Goal: Information Seeking & Learning: Learn about a topic

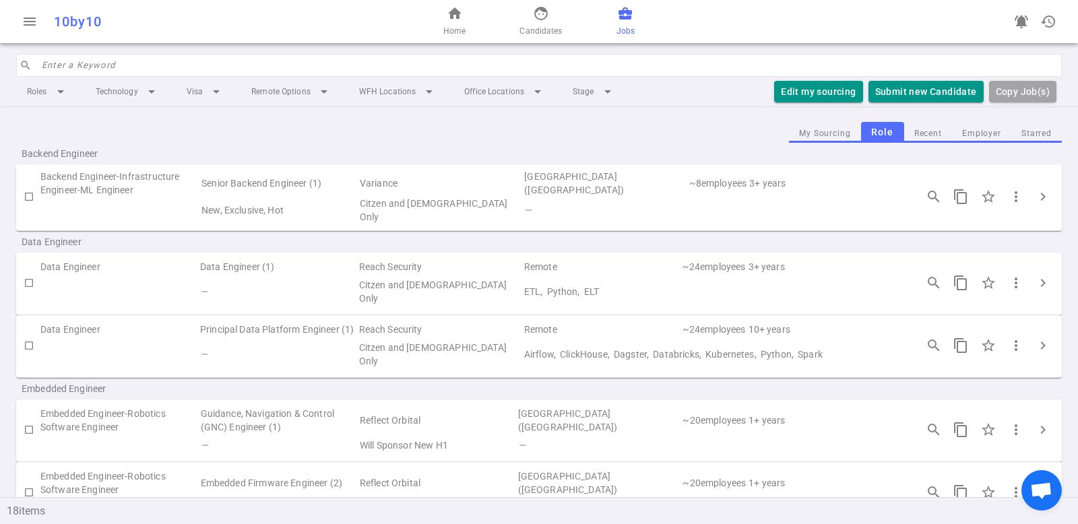
click at [624, 15] on span "business_center" at bounding box center [625, 13] width 16 height 16
click at [225, 66] on input "search" at bounding box center [548, 66] width 1012 height 22
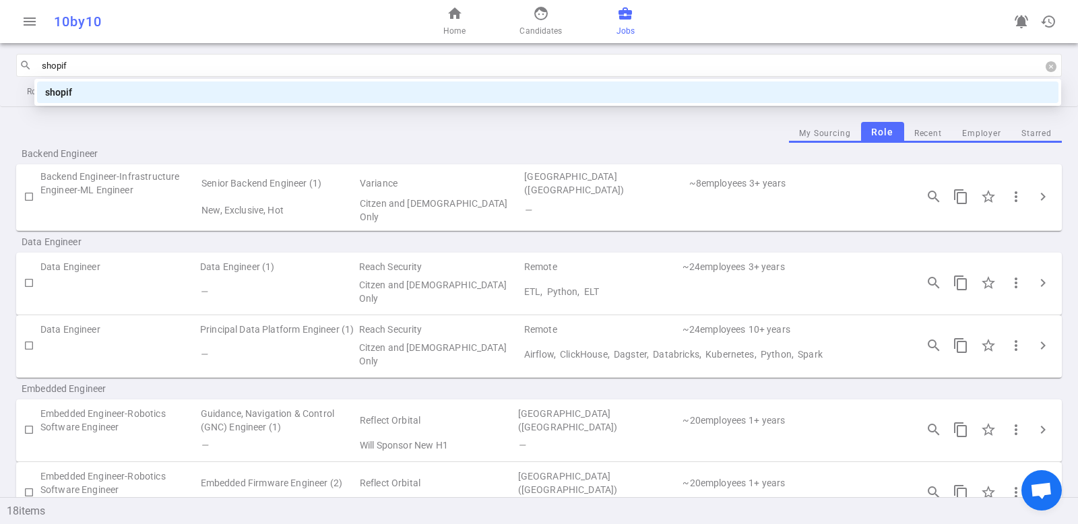
type input "shopify"
click at [191, 96] on div "shopify" at bounding box center [547, 92] width 1005 height 15
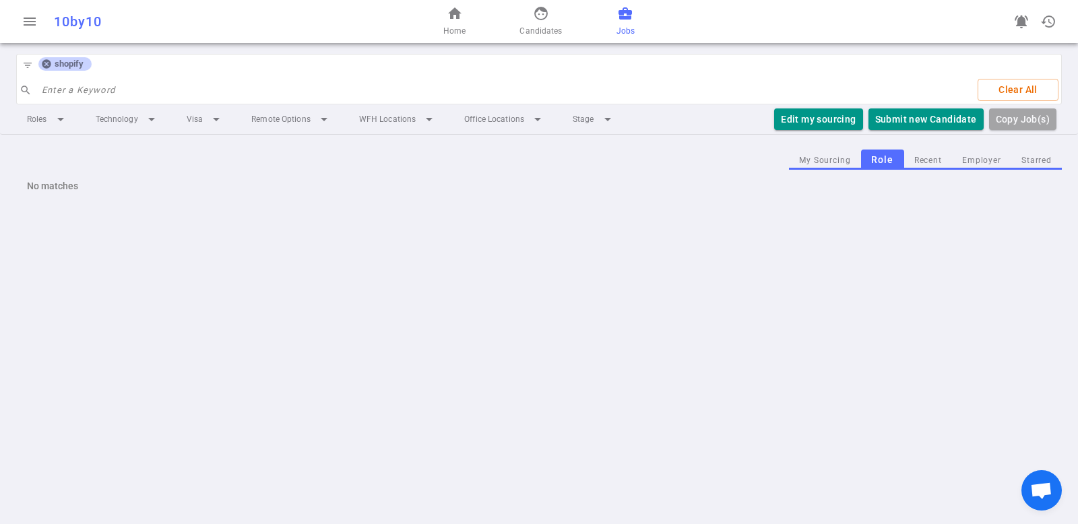
click at [351, 229] on div "menu 10by10 home Home face Candidates business_center Jobs notifications_active…" at bounding box center [539, 262] width 1078 height 524
click at [188, 88] on input "search" at bounding box center [504, 90] width 925 height 22
click at [46, 63] on icon at bounding box center [46, 64] width 11 height 11
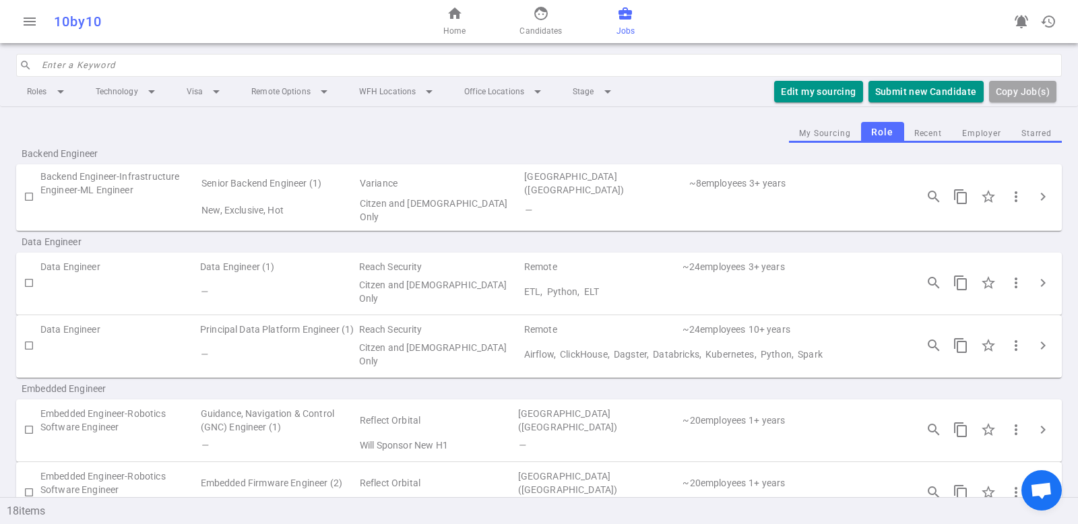
click at [195, 63] on input "search" at bounding box center [548, 66] width 1012 height 22
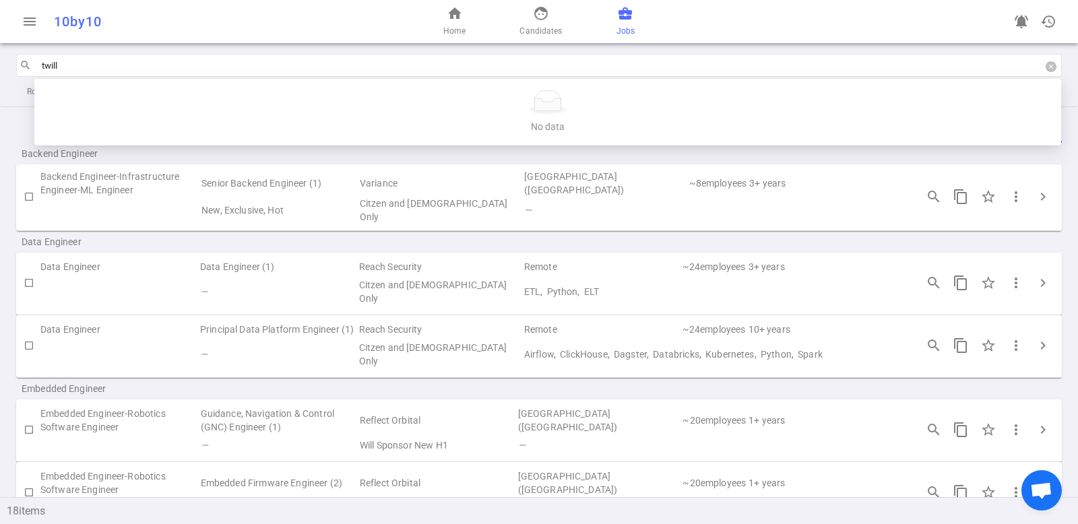
type input "twillo"
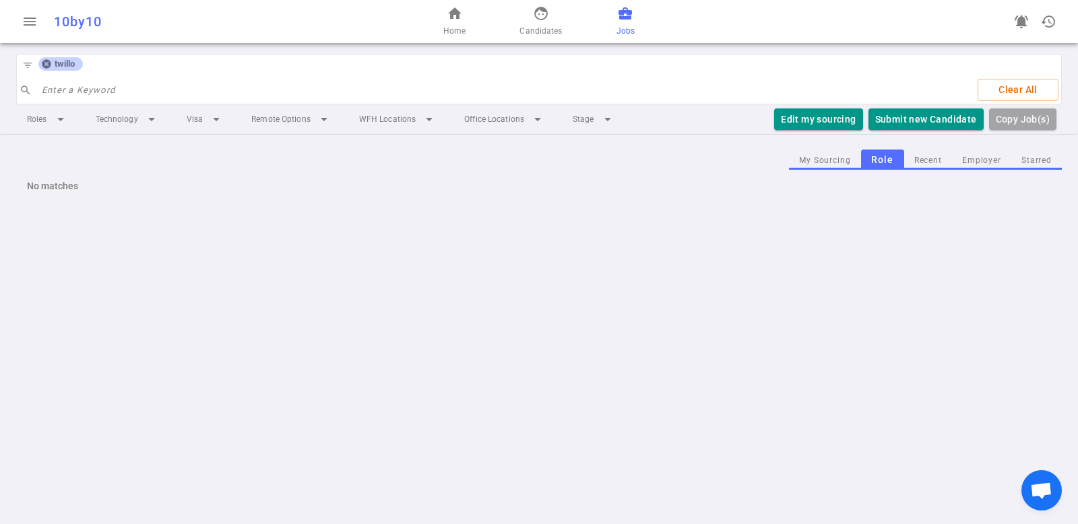
click at [46, 65] on icon at bounding box center [46, 64] width 11 height 11
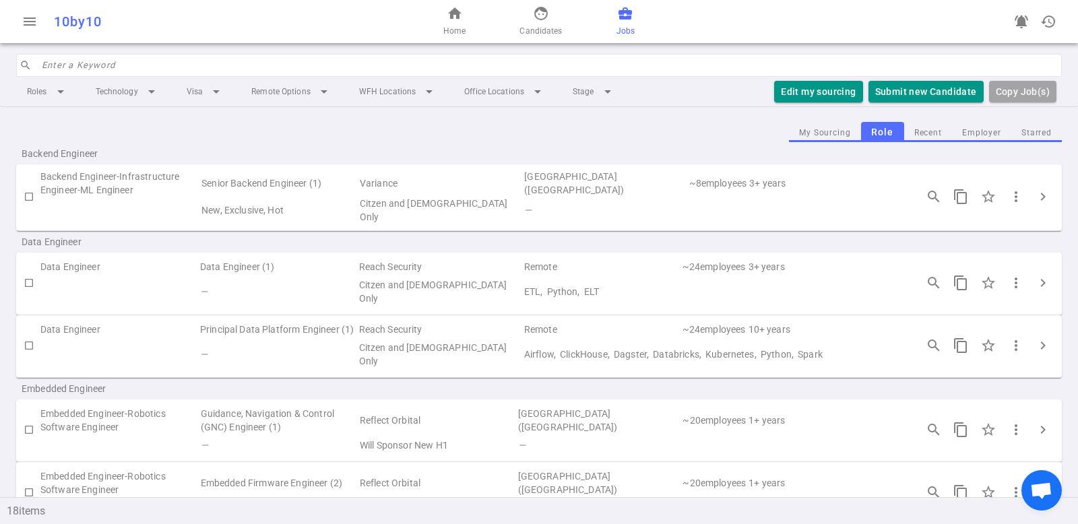
click at [137, 67] on input "search" at bounding box center [548, 66] width 1012 height 22
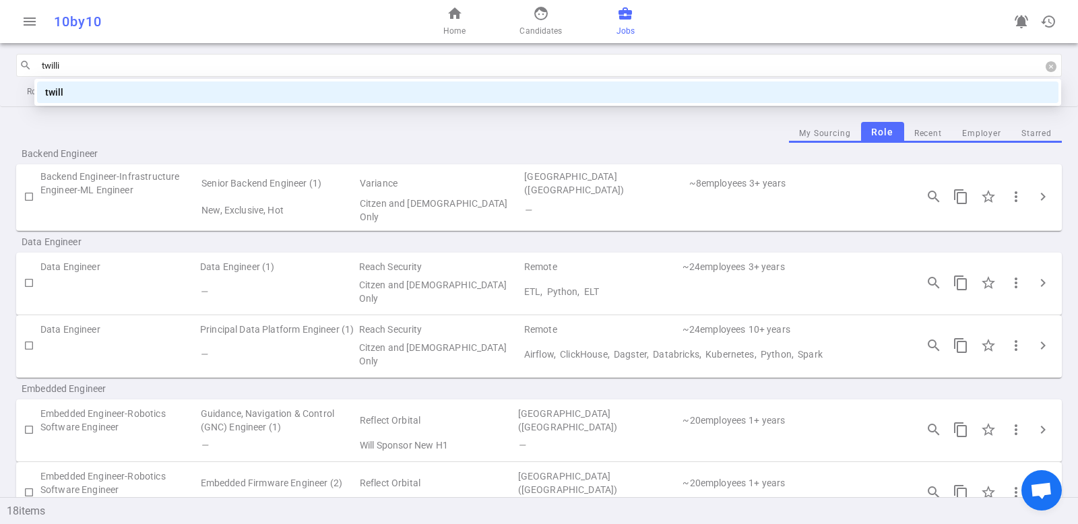
type input "twillio"
click at [84, 88] on div "twillio" at bounding box center [547, 92] width 1005 height 15
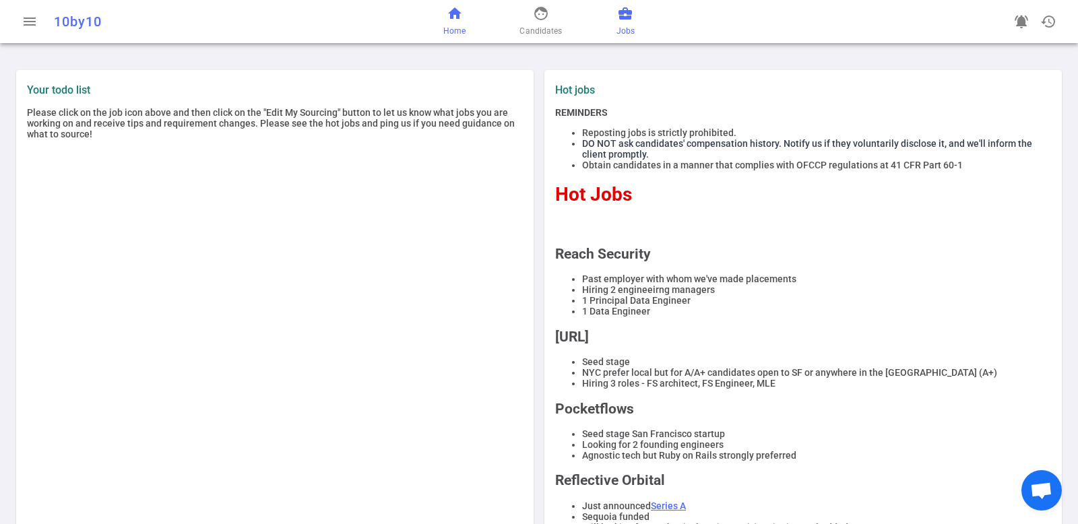
click at [625, 18] on span "business_center" at bounding box center [625, 13] width 16 height 16
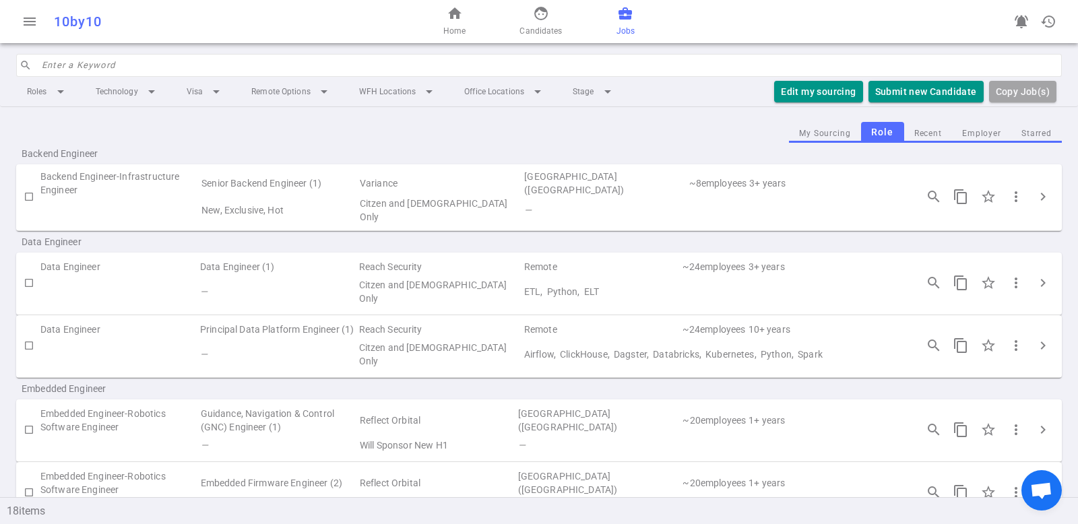
click at [158, 65] on input "search" at bounding box center [548, 66] width 1012 height 22
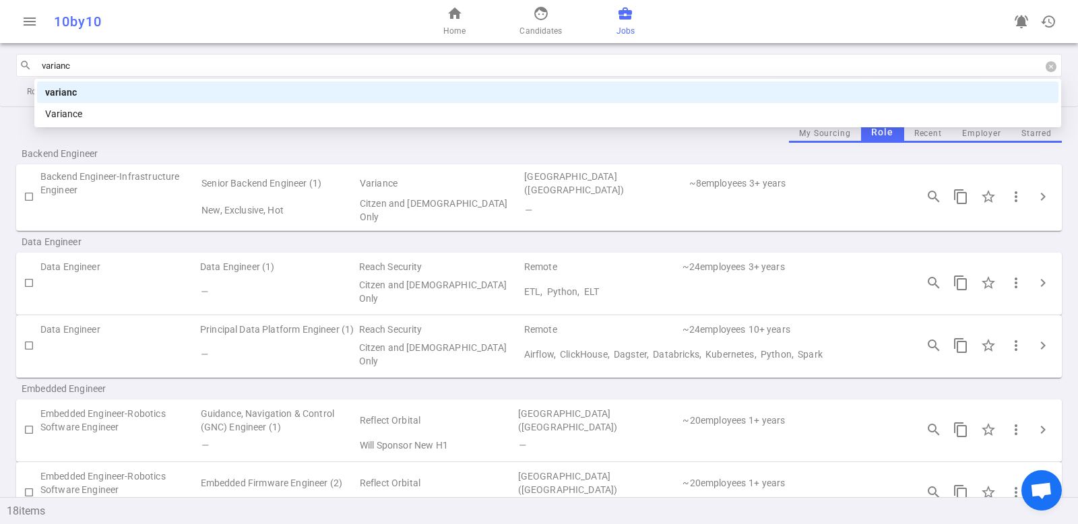
type input "variance"
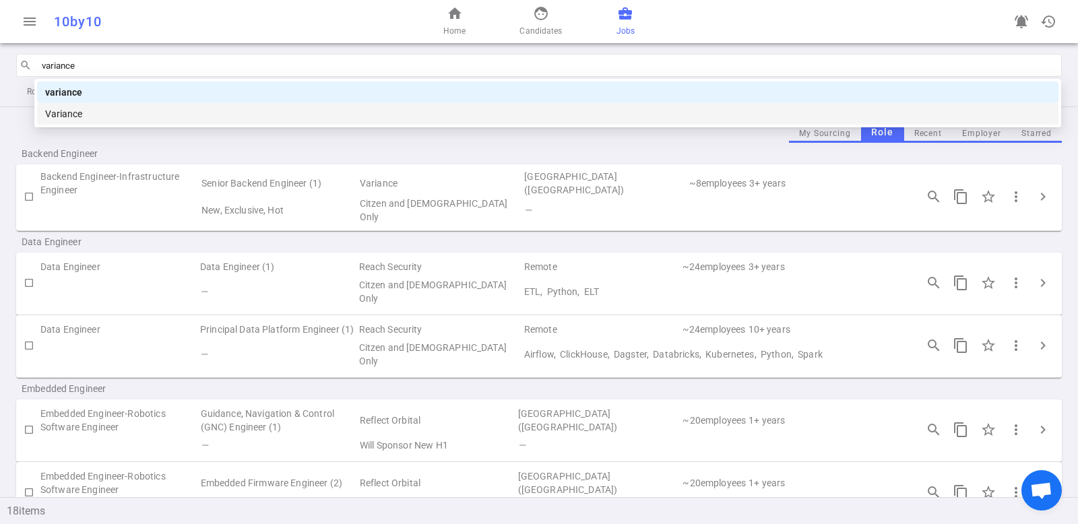
click at [135, 110] on div "Variance" at bounding box center [547, 113] width 1005 height 15
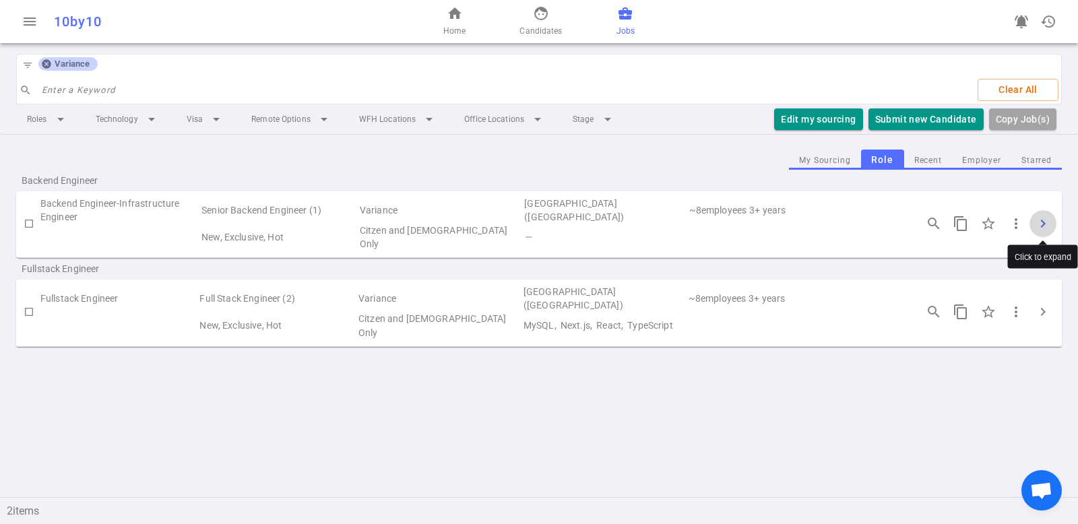
click at [1039, 222] on span "chevron_right" at bounding box center [1042, 224] width 16 height 16
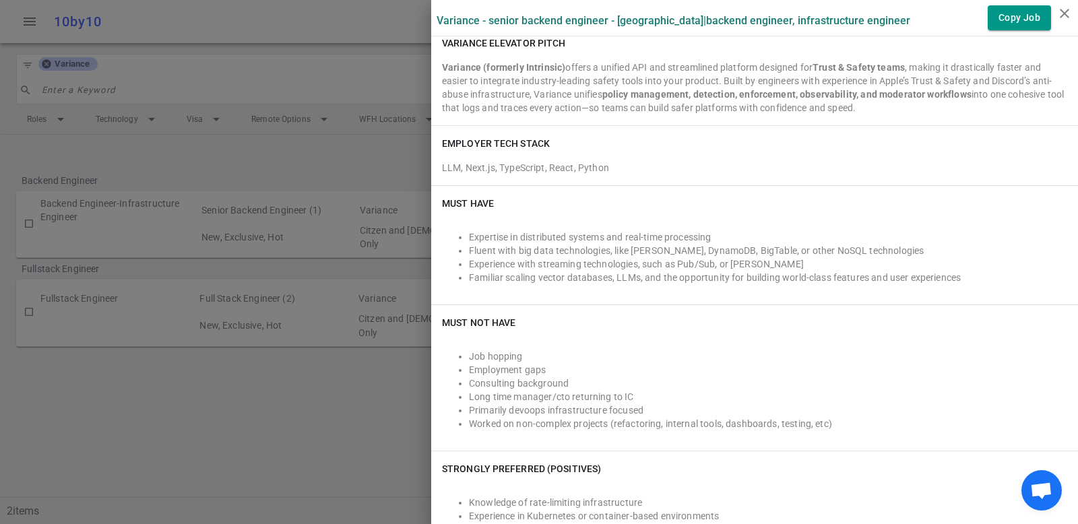
scroll to position [473, 0]
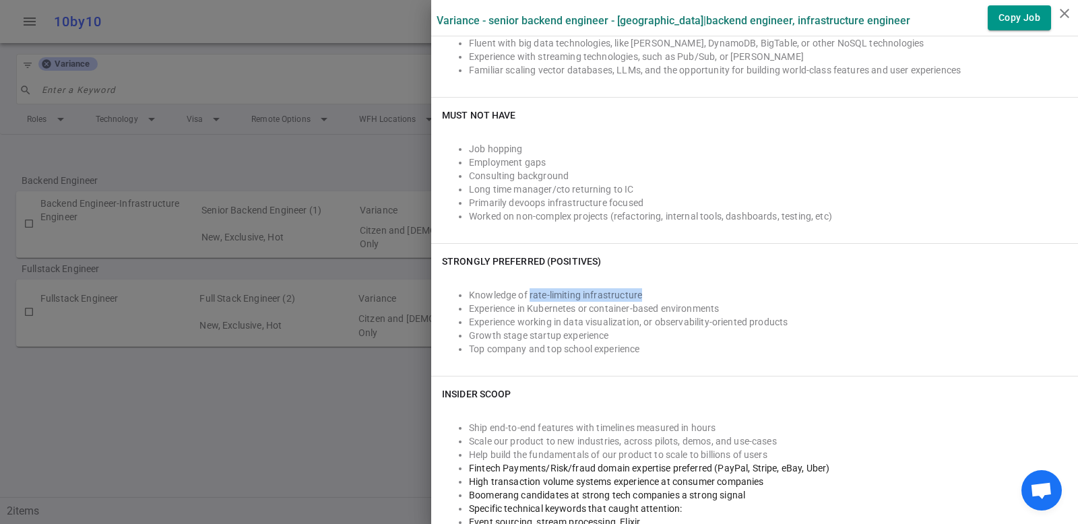
drag, startPoint x: 520, startPoint y: 295, endPoint x: 631, endPoint y: 292, distance: 111.2
click at [631, 292] on li "Knowledge of rate-limiting infrastructure" at bounding box center [768, 294] width 598 height 13
copy li "rate-limiting infrastructure"
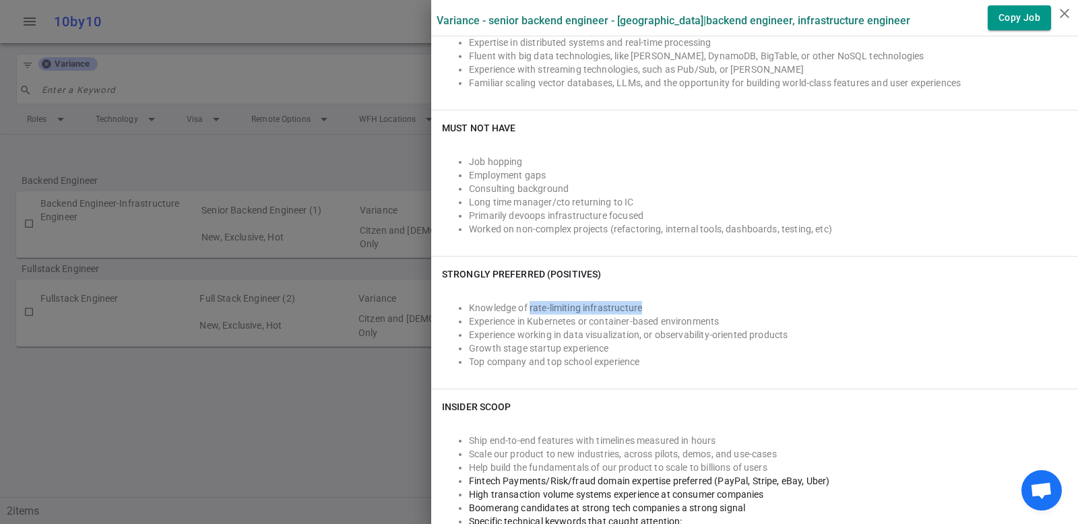
scroll to position [454, 0]
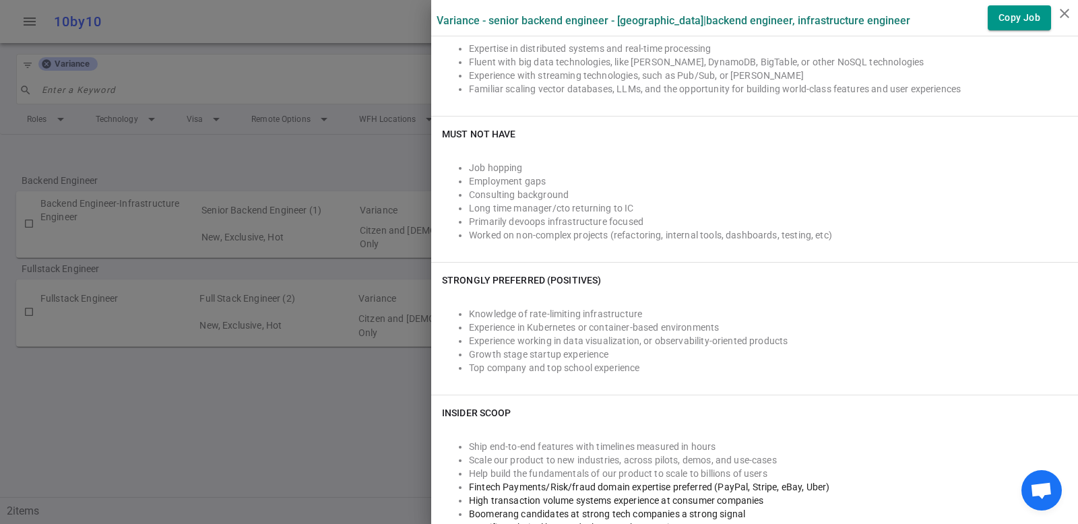
click at [733, 362] on li "Top company and top school experience" at bounding box center [768, 367] width 598 height 13
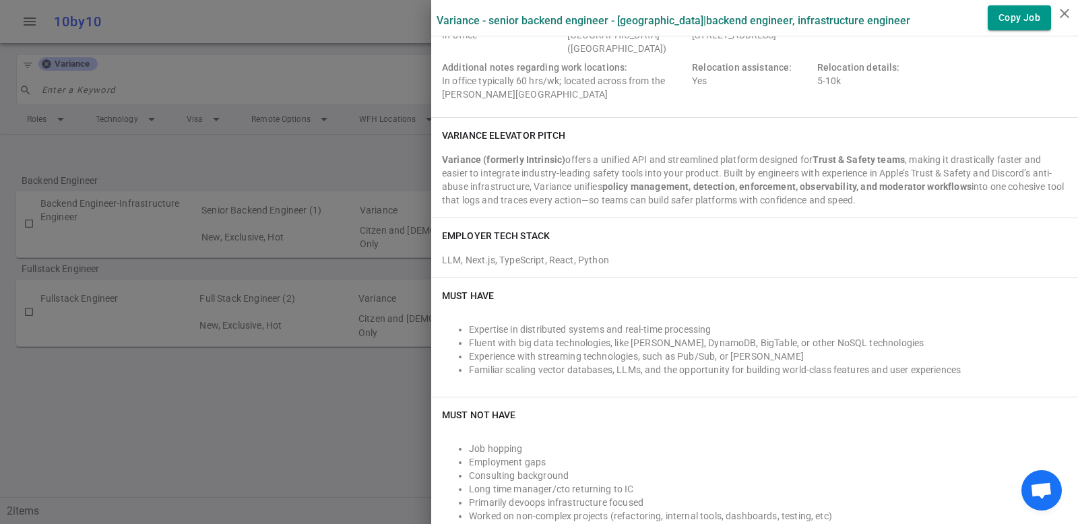
scroll to position [0, 0]
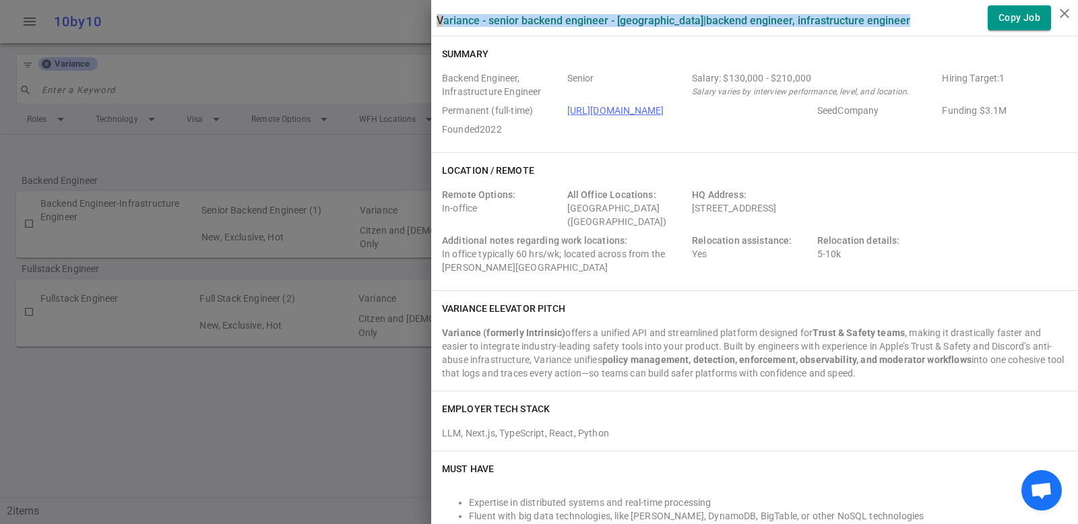
drag, startPoint x: 428, startPoint y: 19, endPoint x: 871, endPoint y: 18, distance: 443.2
click at [882, 24] on div "Variance - Senior Backend Engineer - [GEOGRAPHIC_DATA] | Backend Engineer, Infr…" at bounding box center [754, 17] width 647 height 25
copy label "Variance - Senior Backend Engineer - [GEOGRAPHIC_DATA] | Backend Engineer, Infr…"
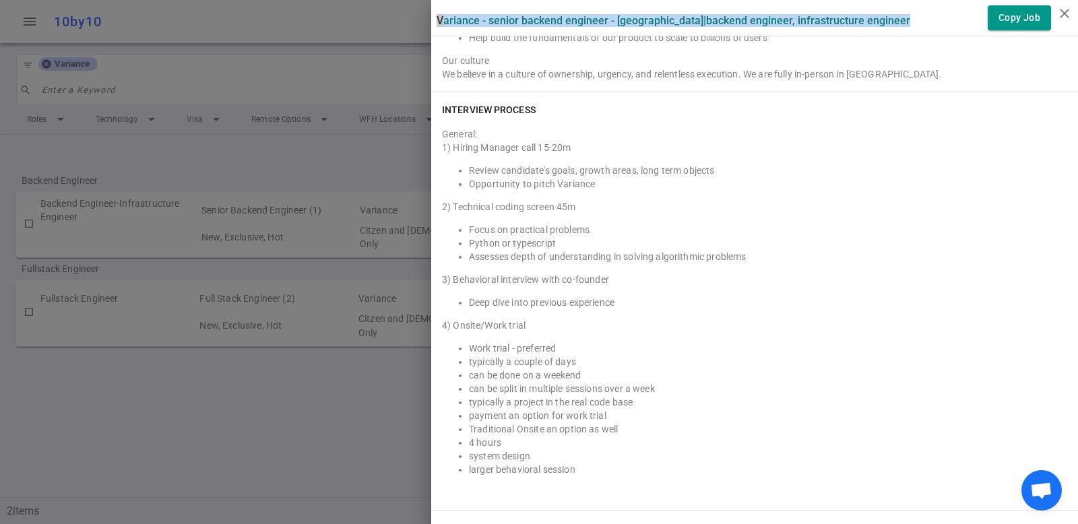
scroll to position [1113, 0]
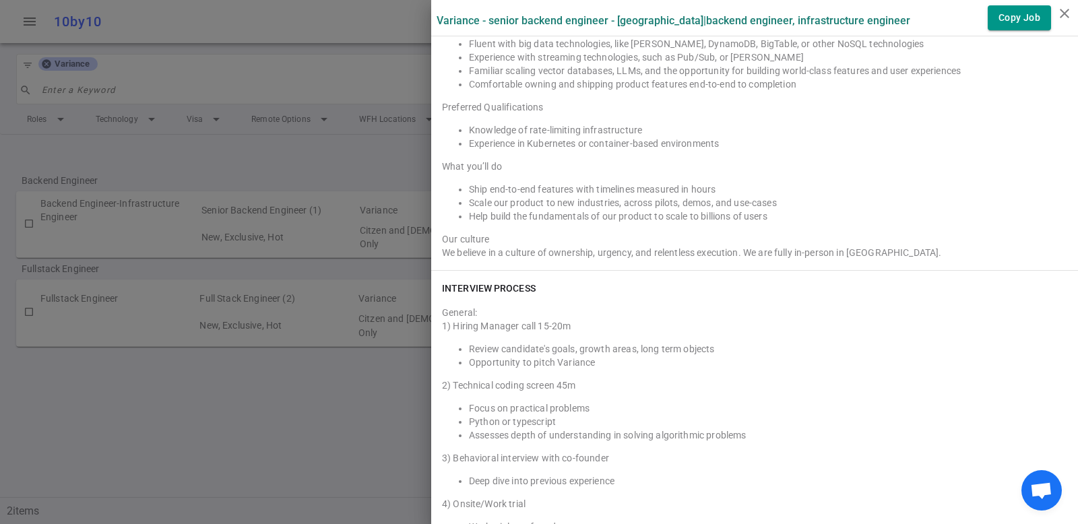
click at [802, 192] on li "Ship end-to-end features with timelines measured in hours" at bounding box center [768, 189] width 598 height 13
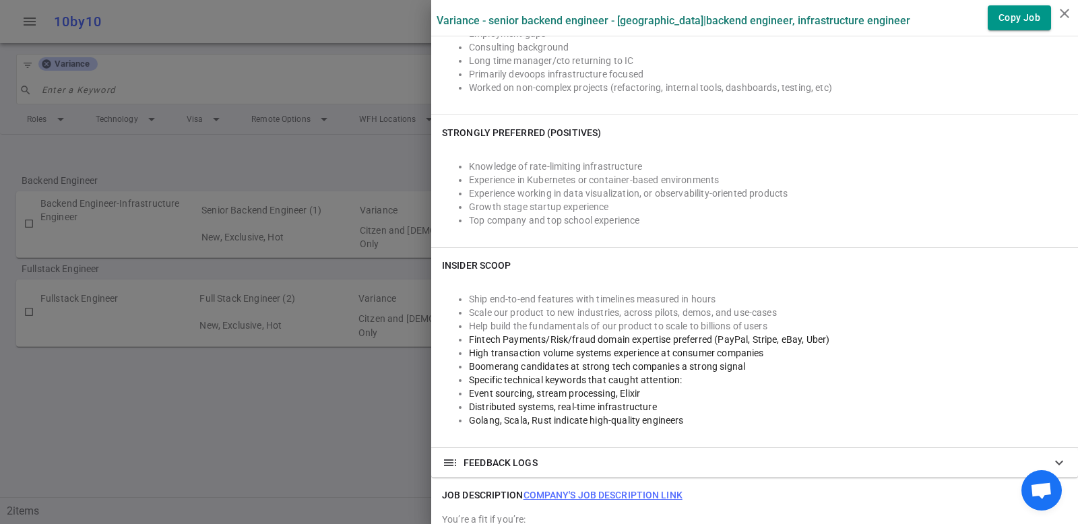
scroll to position [599, 0]
click at [890, 296] on li "Ship end-to-end features with timelines measured in hours" at bounding box center [768, 300] width 598 height 13
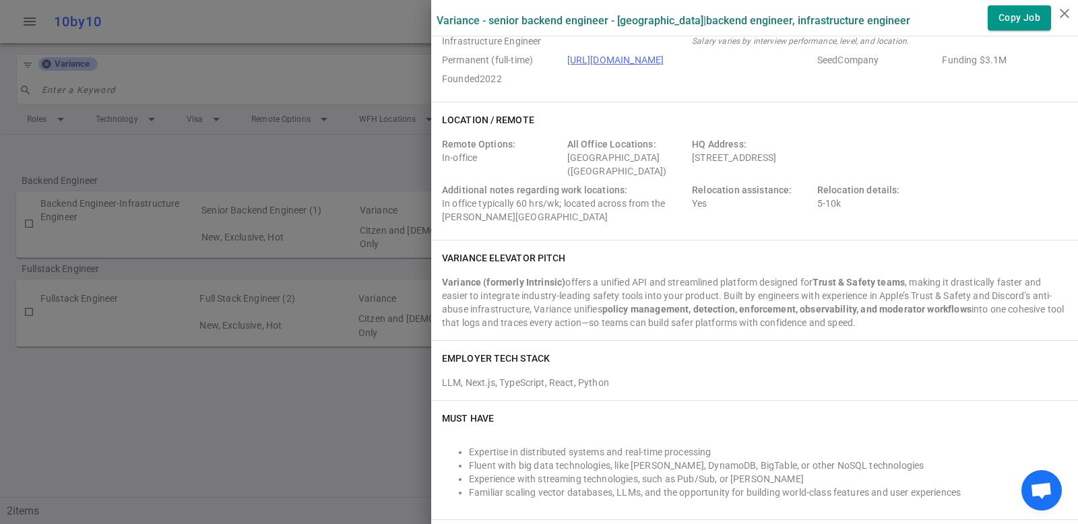
scroll to position [0, 0]
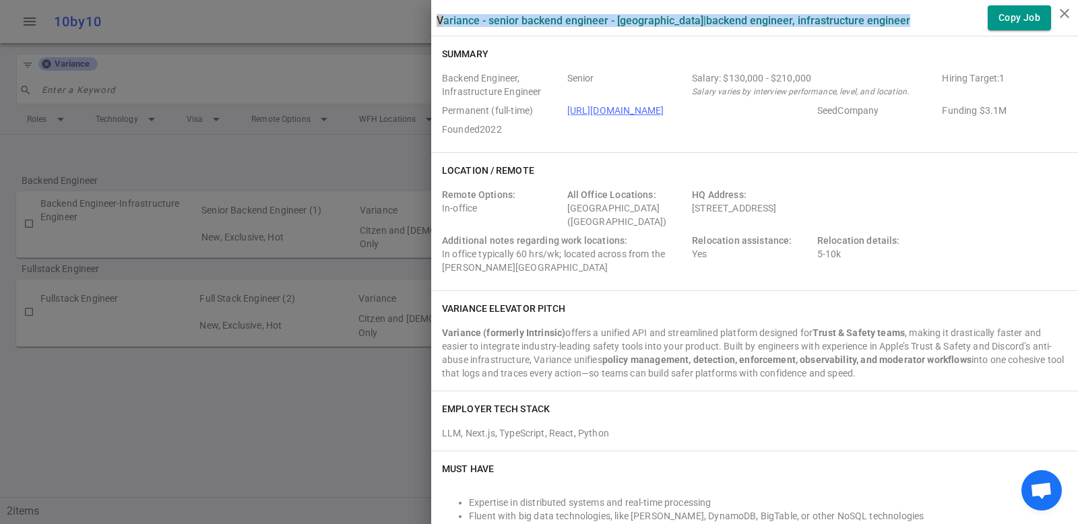
drag, startPoint x: 426, startPoint y: 18, endPoint x: 884, endPoint y: 15, distance: 457.3
click at [884, 15] on div "Variance - Senior Backend Engineer - [GEOGRAPHIC_DATA] | Backend Engineer, Infr…" at bounding box center [754, 17] width 647 height 25
copy label "Variance - Senior Backend Engineer - [GEOGRAPHIC_DATA] | Backend Engineer, Infr…"
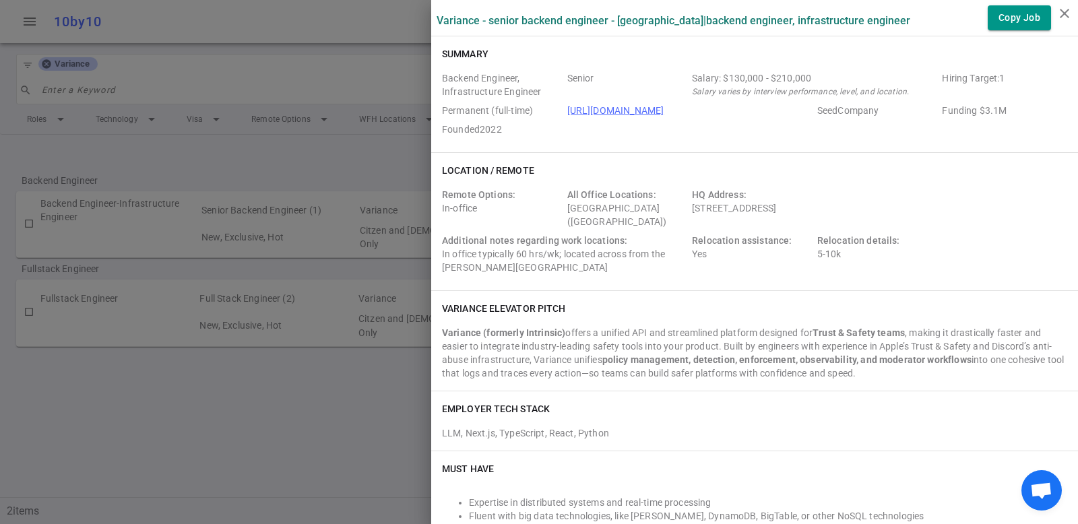
click at [717, 348] on div "Variance (formerly Intrinsic) offers a unified API and streamlined platform des…" at bounding box center [754, 353] width 625 height 54
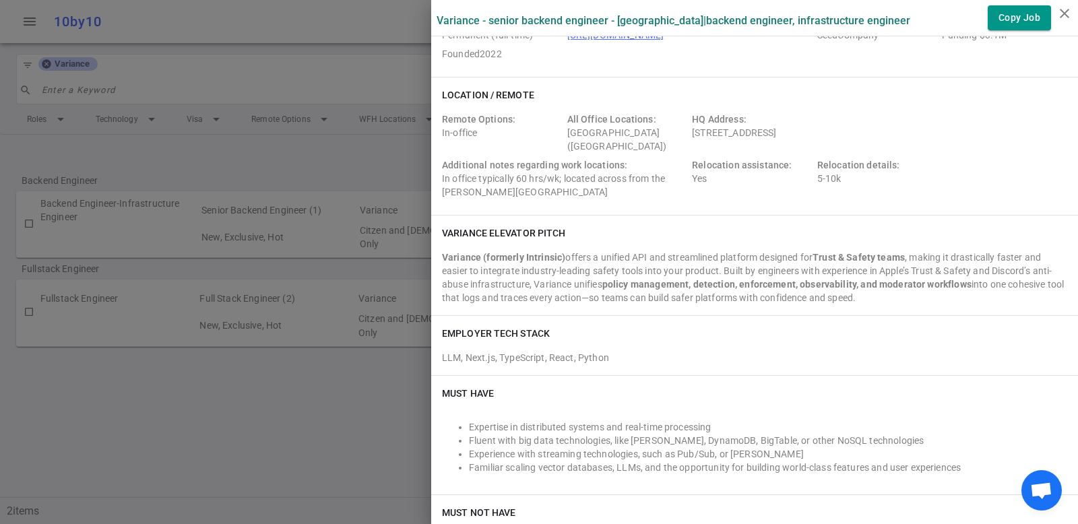
scroll to position [97, 0]
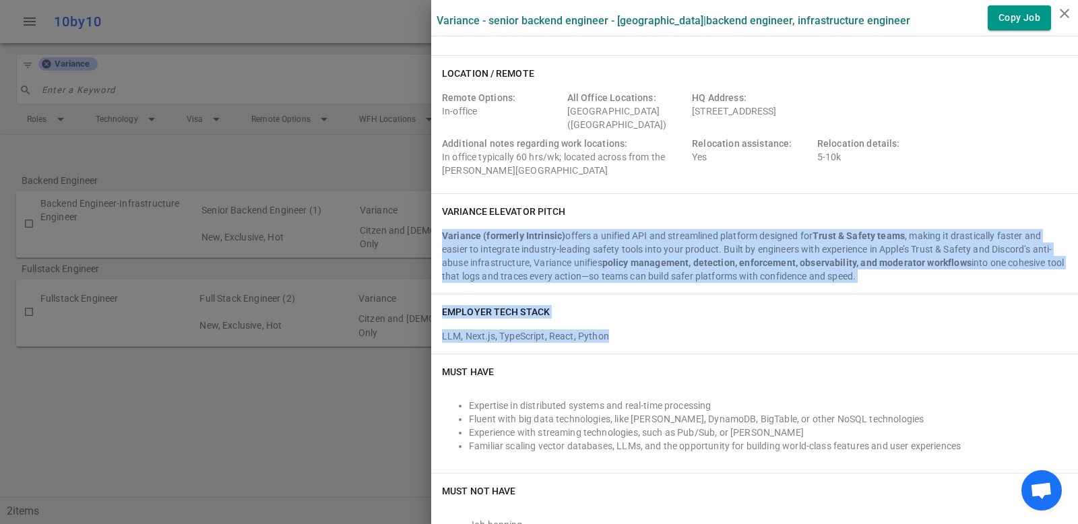
drag, startPoint x: 434, startPoint y: 233, endPoint x: 880, endPoint y: 332, distance: 456.7
click at [647, 296] on div "EMPLOYER TECH STACK LLM, Next.js, TypeScript, React, Python" at bounding box center [754, 323] width 647 height 59
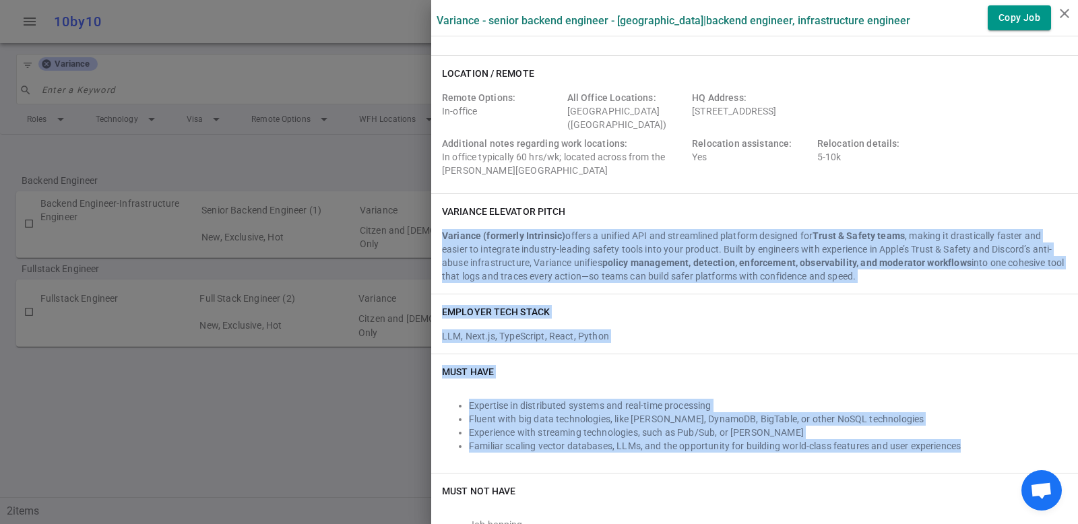
drag, startPoint x: 432, startPoint y: 234, endPoint x: 900, endPoint y: 461, distance: 520.2
copy div "Variance (formerly Intrinsic) offers a unified API and streamlined platform des…"
click at [770, 379] on div "Must Have Expertise in distributed systems and real-time processing Fluent with…" at bounding box center [754, 413] width 647 height 119
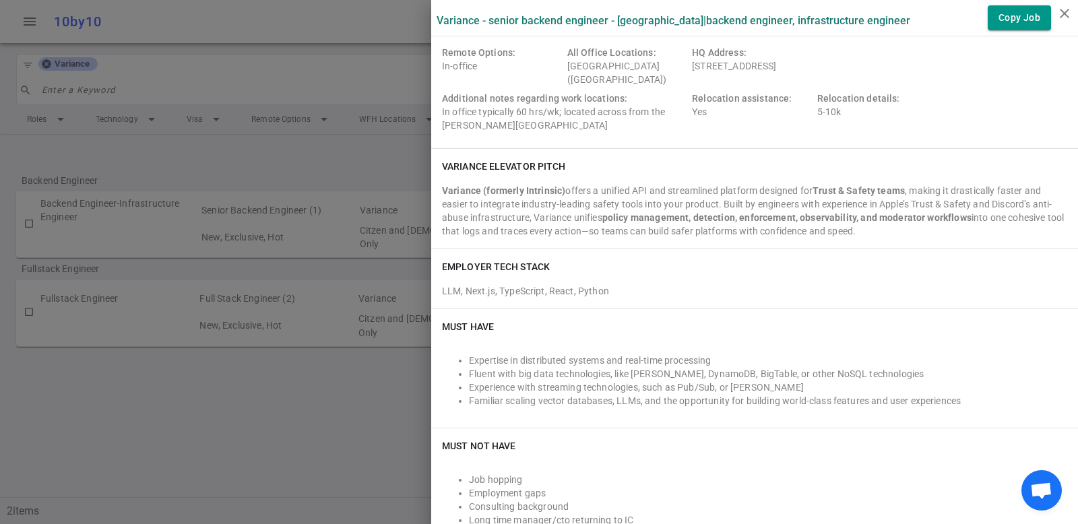
scroll to position [170, 0]
